Goal: Navigation & Orientation: Find specific page/section

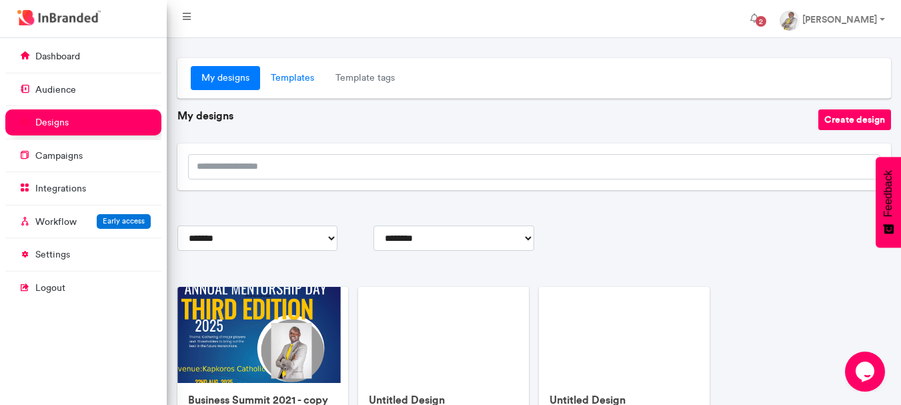
scroll to position [6, 1]
click at [290, 81] on link "Templates" at bounding box center [292, 78] width 65 height 24
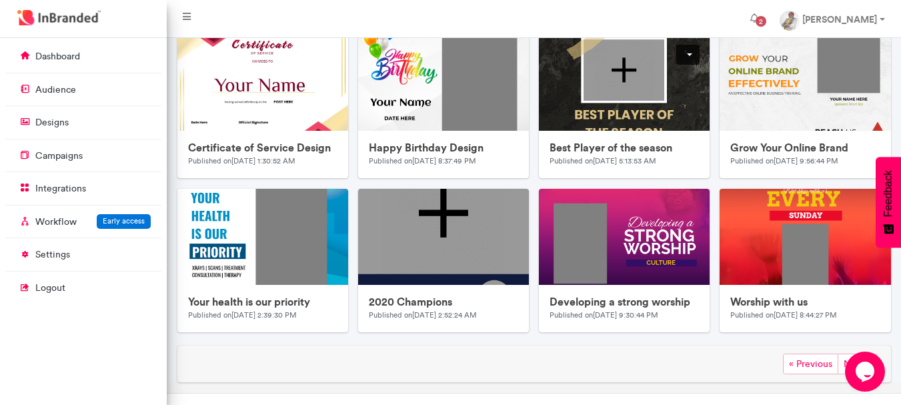
scroll to position [699, 0]
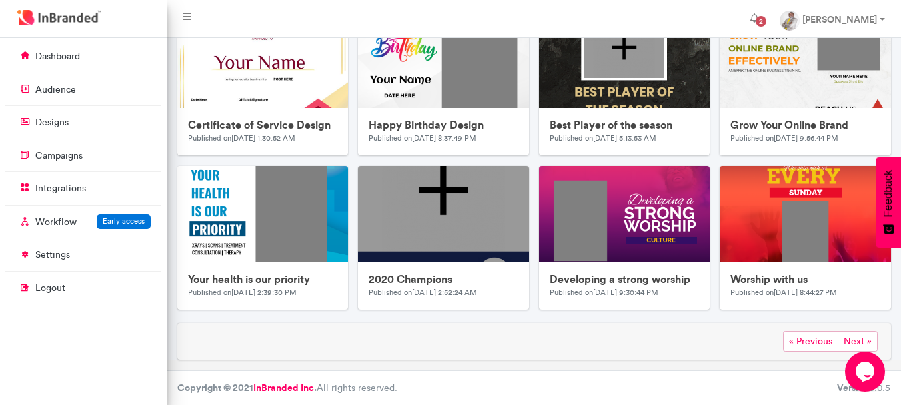
click at [857, 340] on span "Next »" at bounding box center [858, 341] width 40 height 21
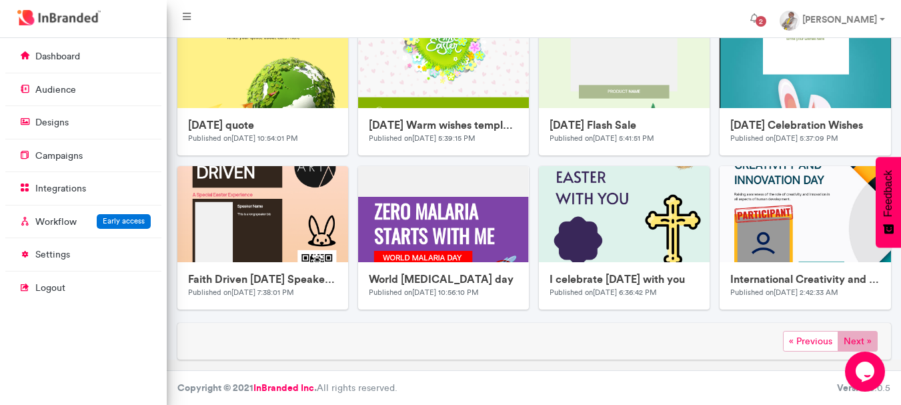
click at [862, 335] on span "Next »" at bounding box center [858, 341] width 40 height 21
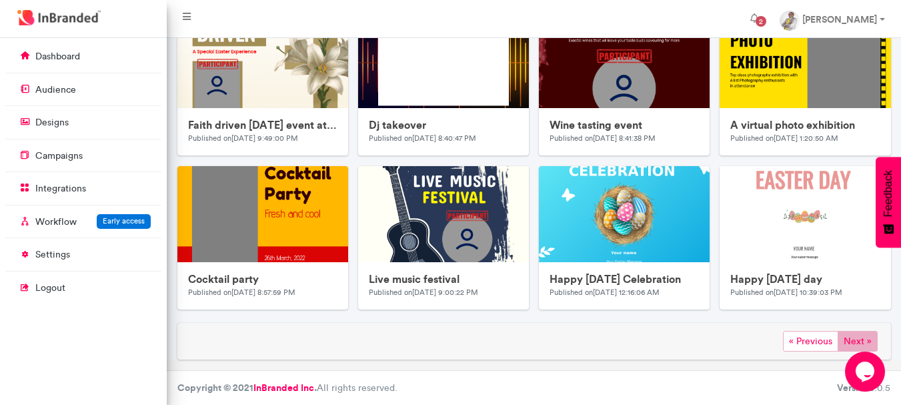
click at [856, 339] on span "Next »" at bounding box center [858, 341] width 40 height 21
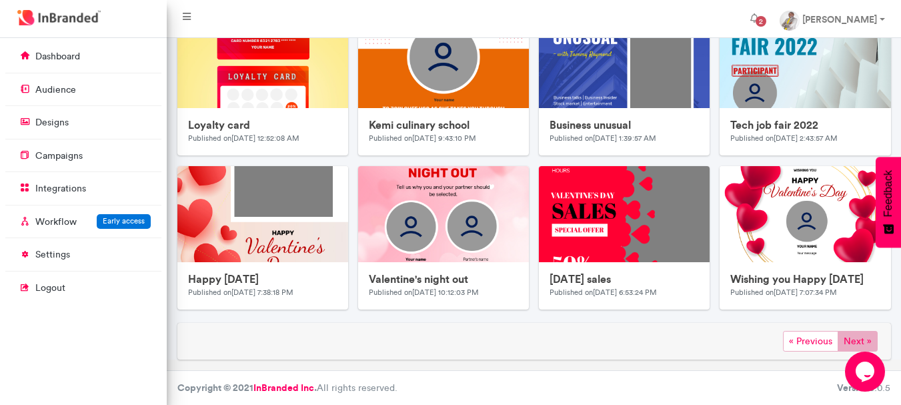
click at [856, 337] on span "Next »" at bounding box center [858, 341] width 40 height 21
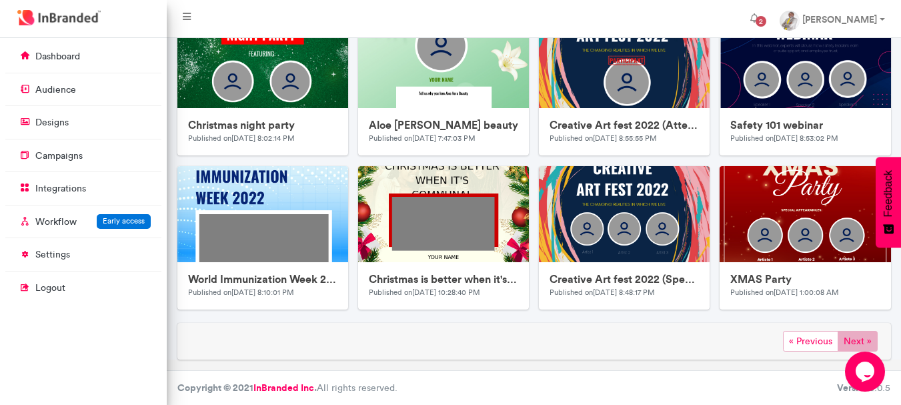
click at [855, 335] on span "Next »" at bounding box center [858, 341] width 40 height 21
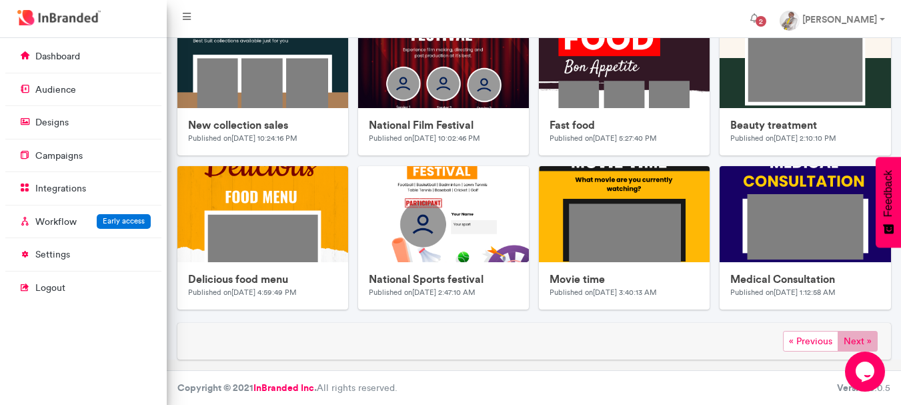
click at [851, 339] on span "Next »" at bounding box center [858, 341] width 40 height 21
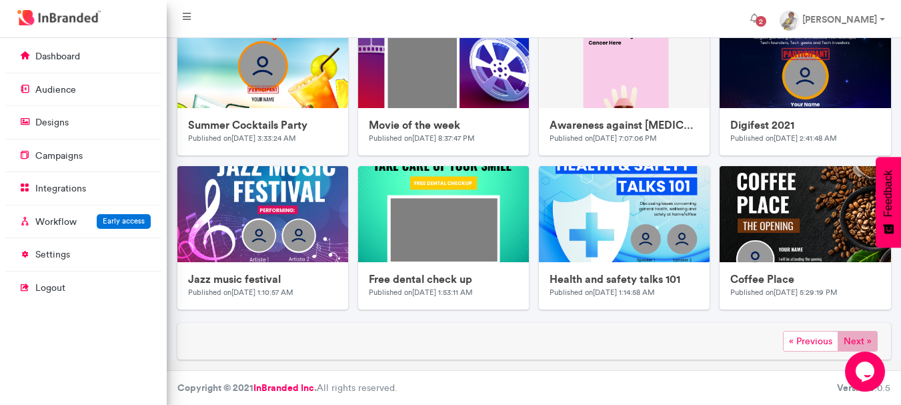
click at [852, 334] on span "Next »" at bounding box center [858, 341] width 40 height 21
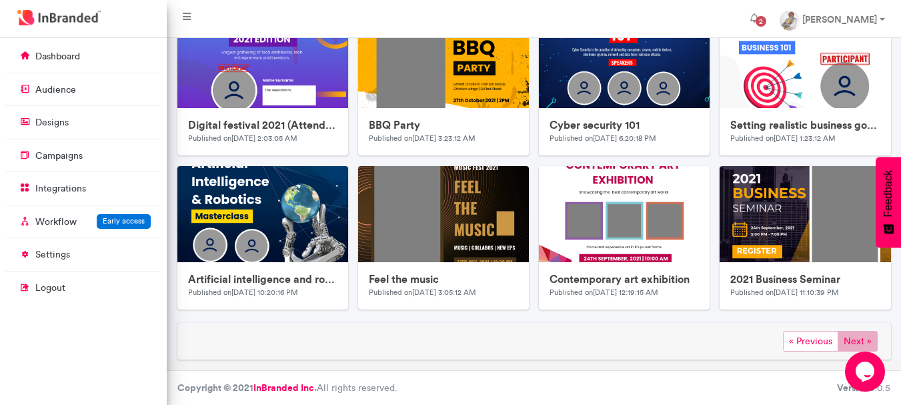
click at [854, 334] on span "Next »" at bounding box center [858, 341] width 40 height 21
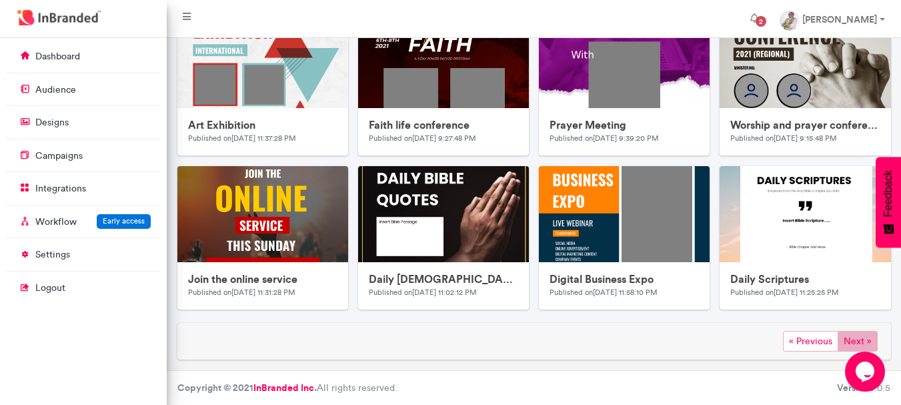
click at [849, 337] on span "Next »" at bounding box center [858, 341] width 40 height 21
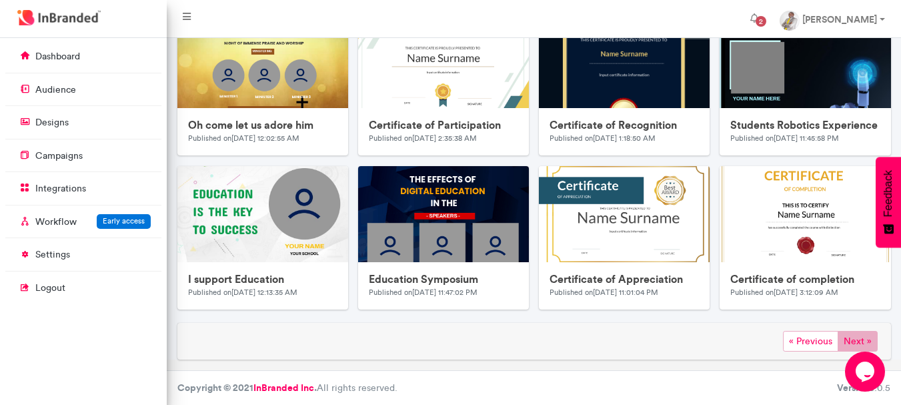
click at [855, 333] on span "Next »" at bounding box center [858, 341] width 40 height 21
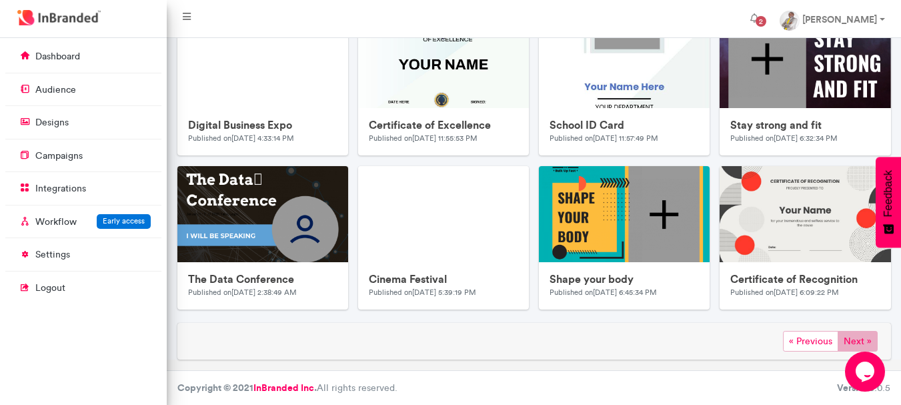
click at [859, 338] on span "Next »" at bounding box center [858, 341] width 40 height 21
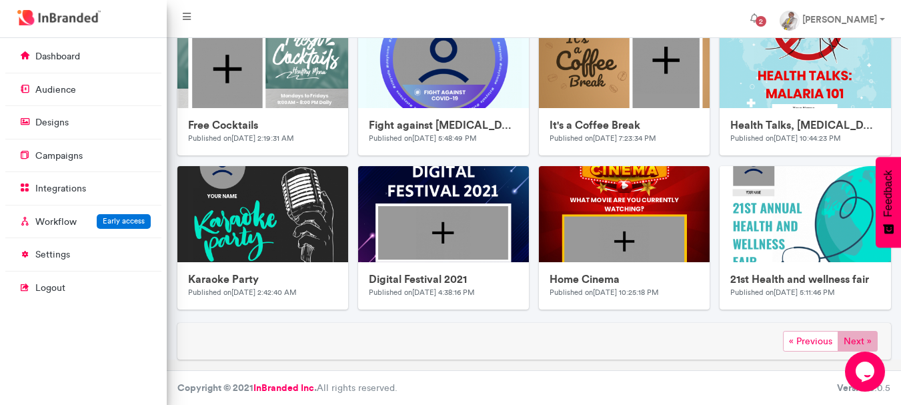
click at [850, 336] on span "Next »" at bounding box center [858, 341] width 40 height 21
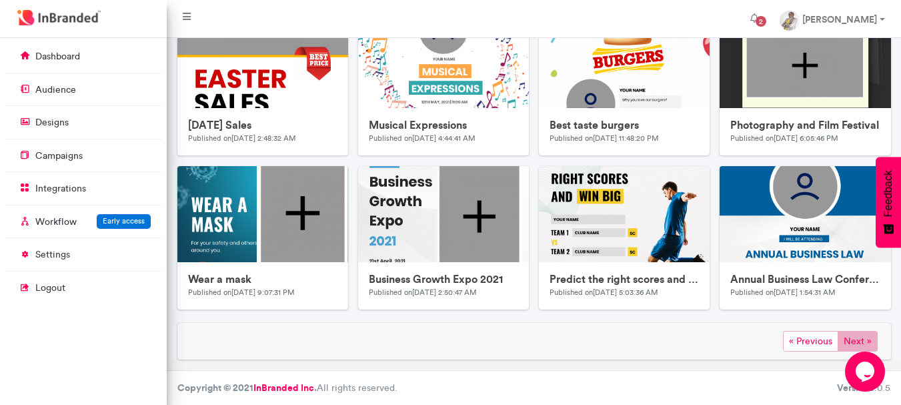
click at [860, 335] on span "Next »" at bounding box center [858, 341] width 40 height 21
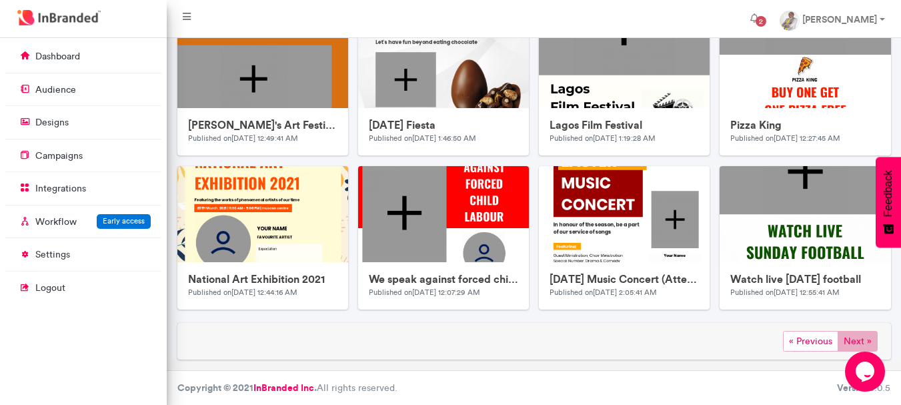
click at [860, 337] on span "Next »" at bounding box center [858, 341] width 40 height 21
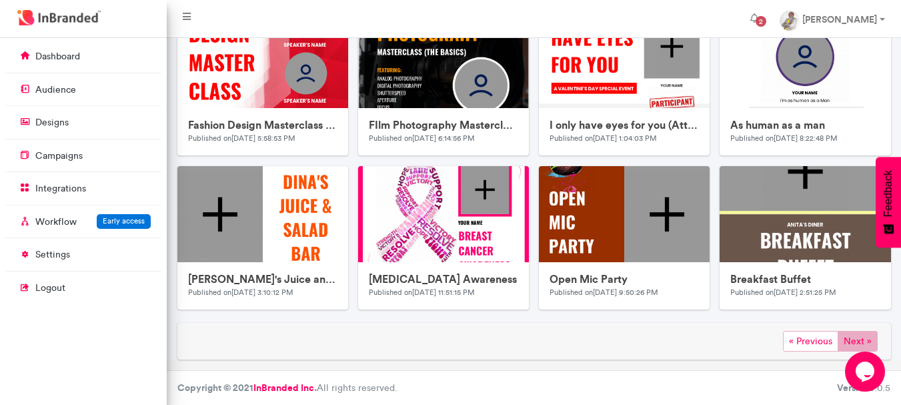
click at [853, 340] on span "Next »" at bounding box center [858, 341] width 40 height 21
